Goal: Find specific page/section: Find specific page/section

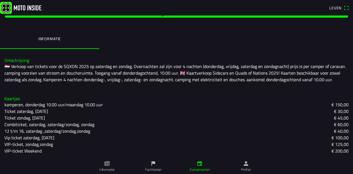
scroll to position [103, 0]
click at [155, 172] on link "Faciliteiten" at bounding box center [153, 166] width 46 height 15
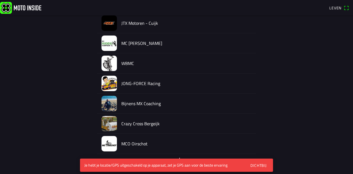
scroll to position [331, 0]
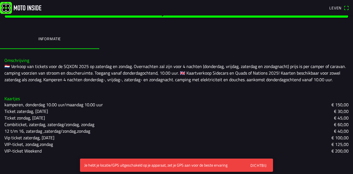
scroll to position [103, 0]
click at [344, 11] on span "Leven" at bounding box center [339, 8] width 20 height 9
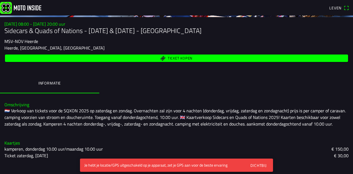
scroll to position [50, 0]
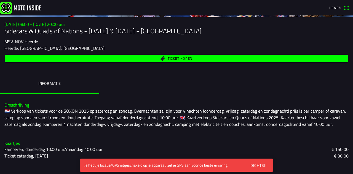
click at [56, 86] on ion-label "Informatie" at bounding box center [49, 83] width 23 height 6
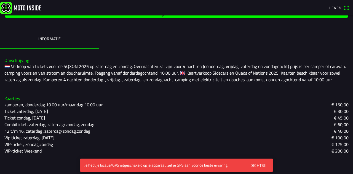
scroll to position [103, 0]
